Goal: Use online tool/utility

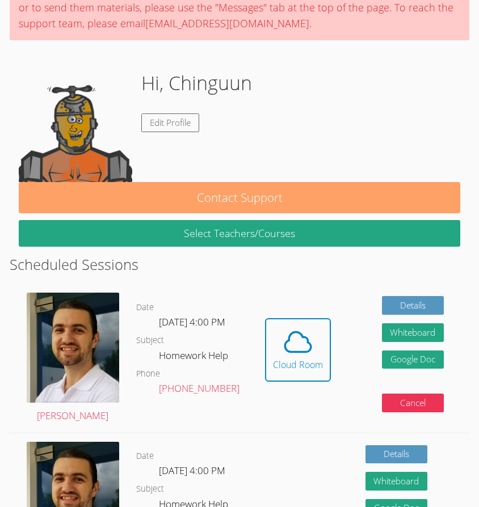
scroll to position [119, 0]
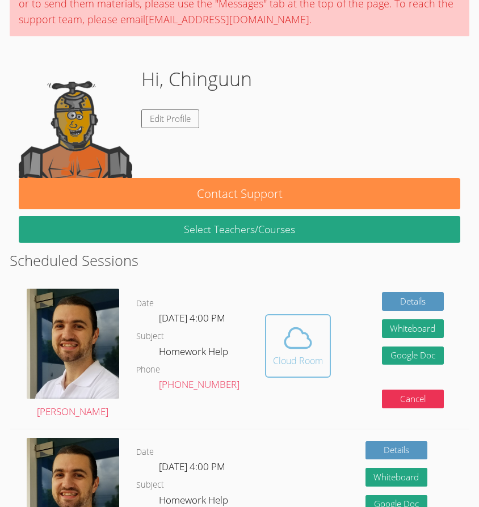
click at [298, 345] on icon at bounding box center [298, 338] width 32 height 32
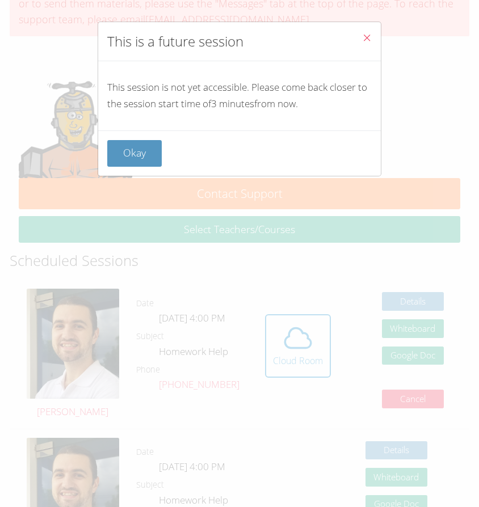
click at [115, 153] on button "Okay" at bounding box center [134, 153] width 54 height 27
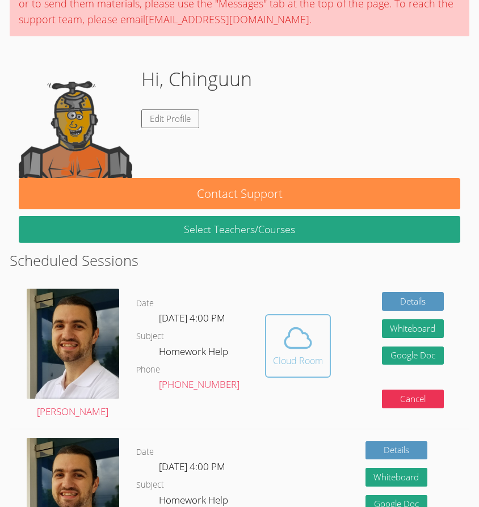
click at [299, 343] on icon at bounding box center [298, 338] width 26 height 20
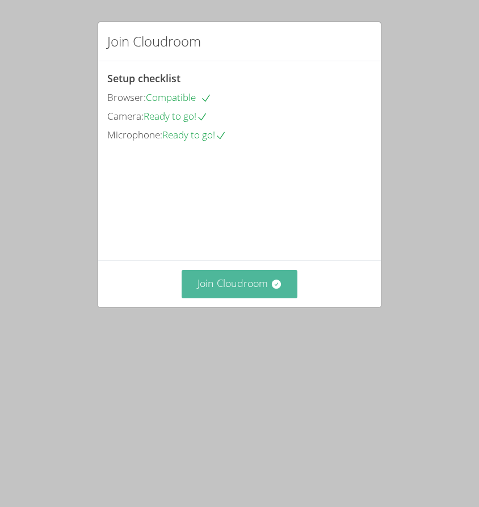
click at [253, 298] on button "Join Cloudroom" at bounding box center [240, 284] width 116 height 28
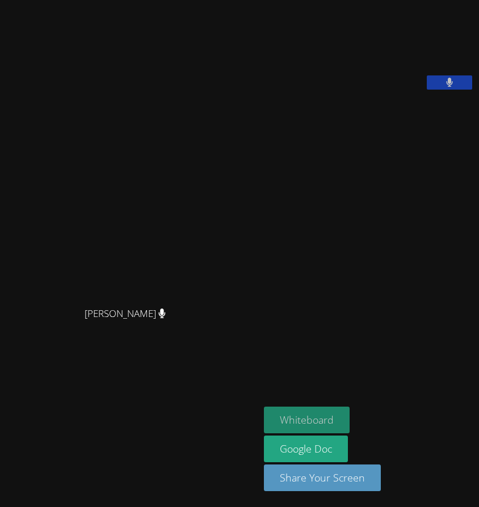
click at [309, 414] on button "Whiteboard" at bounding box center [307, 420] width 86 height 27
